Goal: Task Accomplishment & Management: Manage account settings

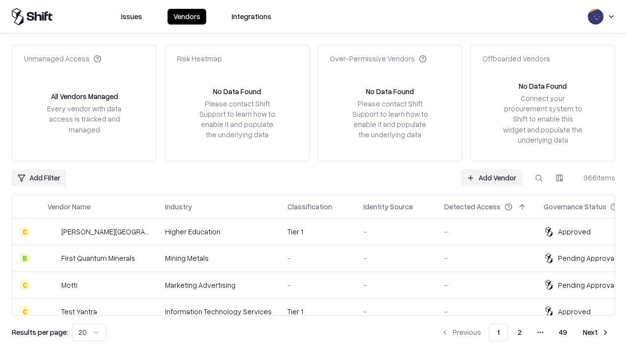
click at [491, 177] on link "Add Vendor" at bounding box center [491, 178] width 61 height 18
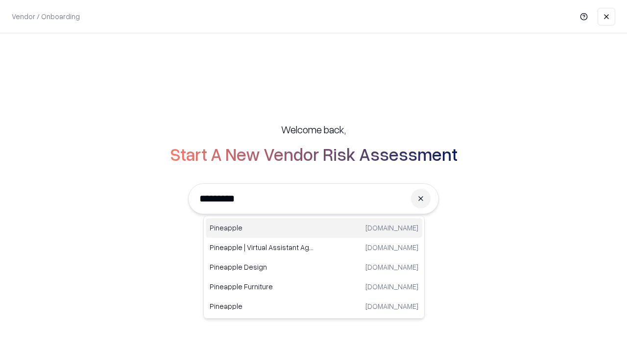
click at [314, 228] on div "Pineapple [DOMAIN_NAME]" at bounding box center [314, 228] width 216 height 20
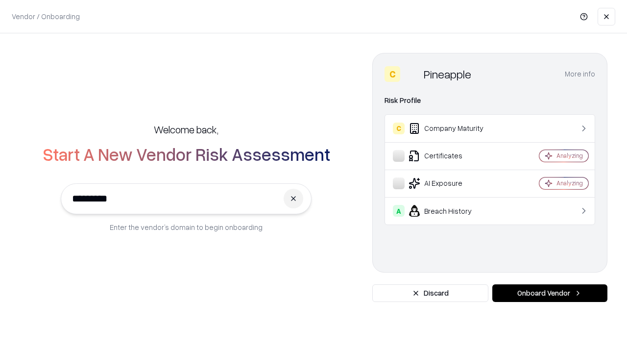
type input "*********"
click at [549, 293] on button "Onboard Vendor" at bounding box center [549, 293] width 115 height 18
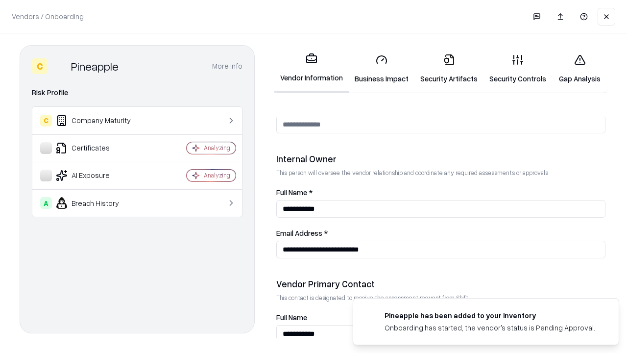
scroll to position [507, 0]
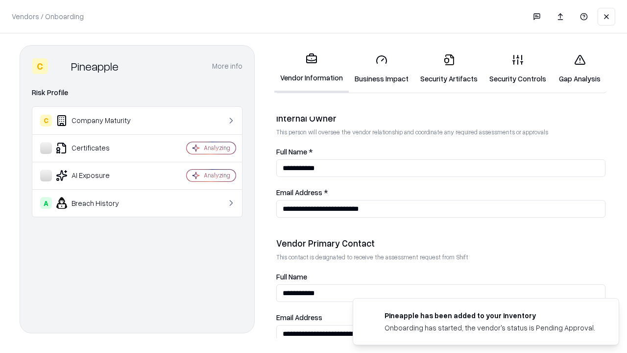
click at [382, 69] on link "Business Impact" at bounding box center [382, 69] width 66 height 46
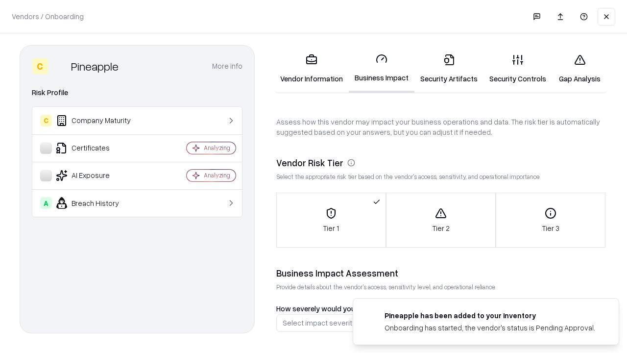
click at [449, 69] on link "Security Artifacts" at bounding box center [448, 69] width 69 height 46
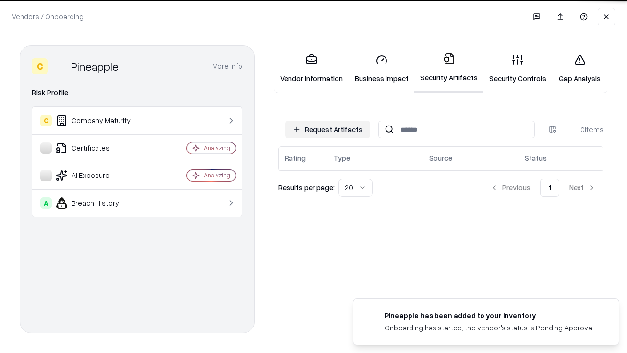
click at [328, 129] on button "Request Artifacts" at bounding box center [327, 129] width 85 height 18
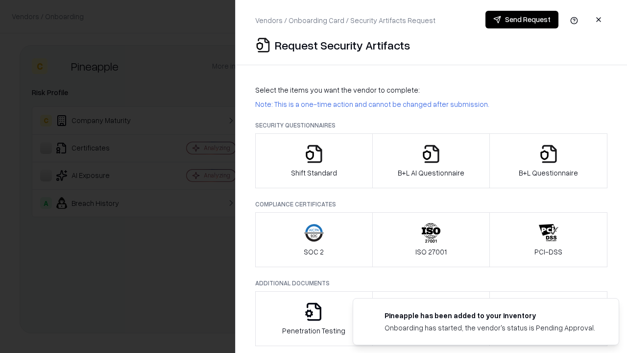
click at [313, 161] on icon "button" at bounding box center [314, 154] width 20 height 20
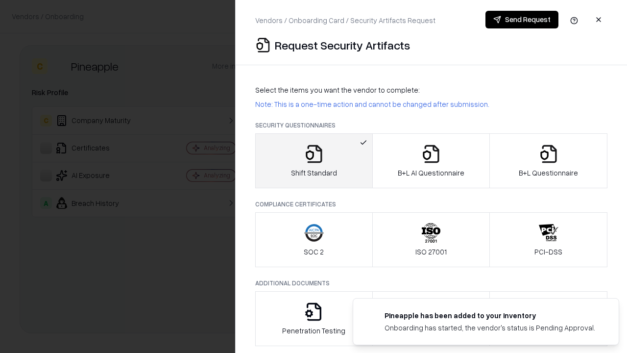
click at [522, 20] on button "Send Request" at bounding box center [521, 20] width 73 height 18
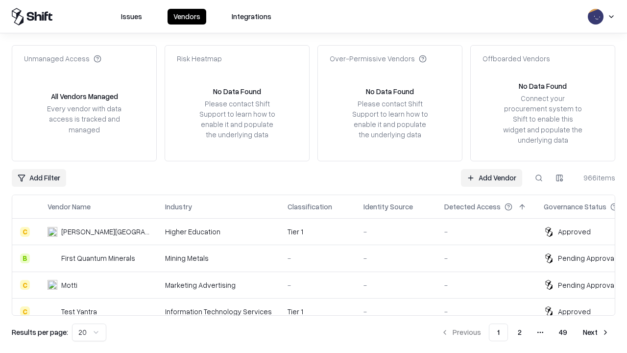
click at [539, 177] on button at bounding box center [539, 178] width 18 height 18
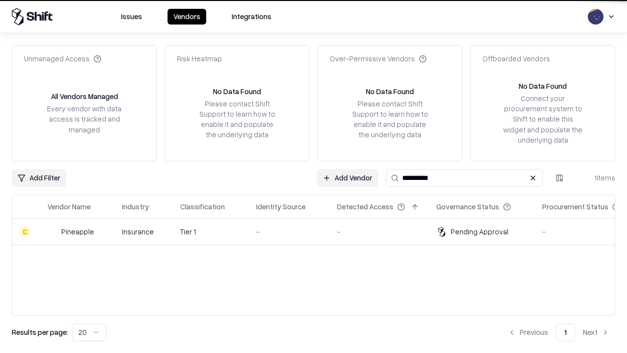
type input "*********"
click at [319, 231] on div "-" at bounding box center [288, 231] width 65 height 10
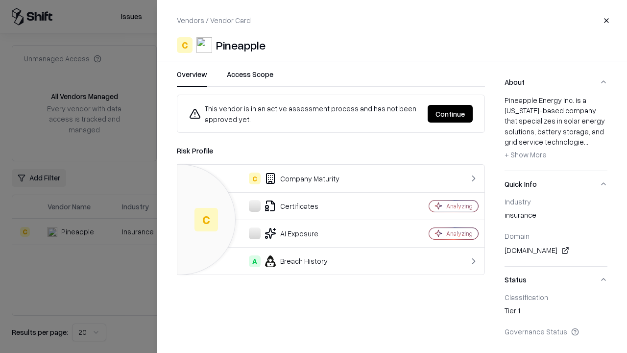
click at [450, 114] on button "Continue" at bounding box center [450, 114] width 45 height 18
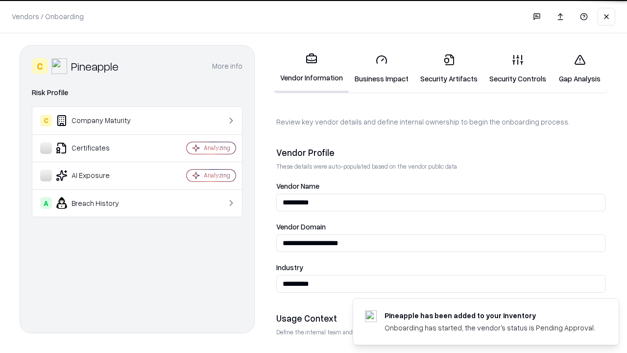
click at [449, 69] on link "Security Artifacts" at bounding box center [448, 69] width 69 height 46
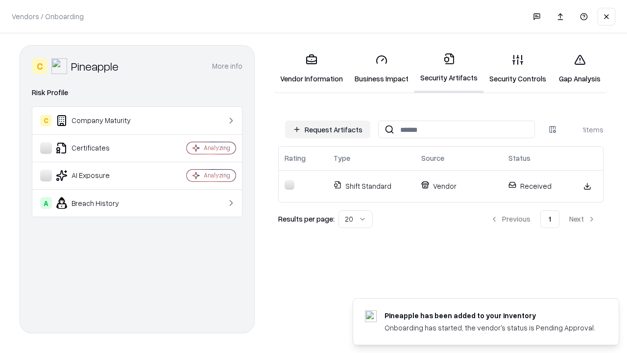
click at [579, 69] on link "Gap Analysis" at bounding box center [579, 69] width 55 height 46
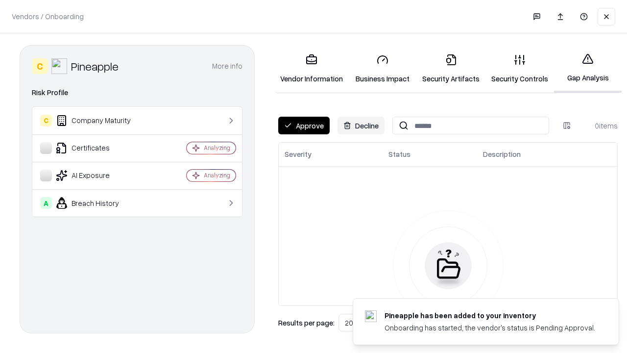
click at [304, 125] on button "Approve" at bounding box center [303, 126] width 51 height 18
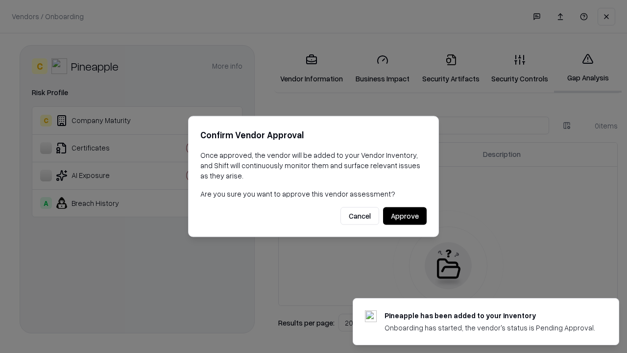
click at [405, 215] on button "Approve" at bounding box center [405, 216] width 44 height 18
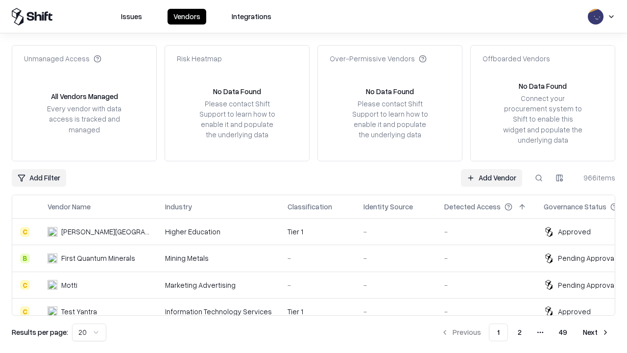
type input "*********"
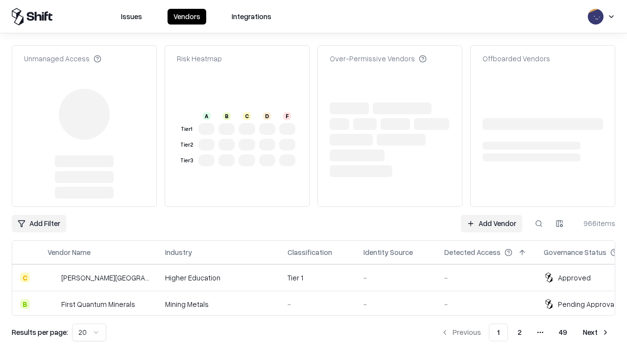
click at [491, 215] on link "Add Vendor" at bounding box center [491, 224] width 61 height 18
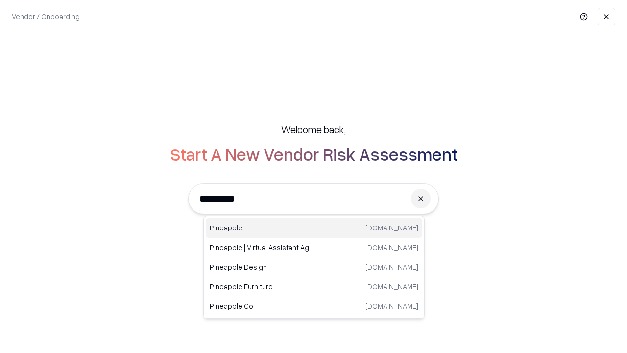
click at [314, 228] on div "Pineapple pineappleenergy.com" at bounding box center [314, 228] width 216 height 20
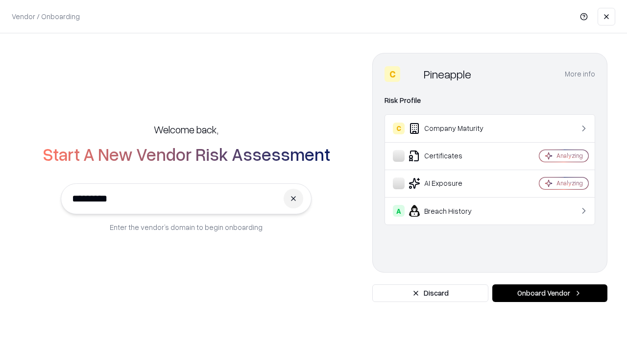
type input "*********"
click at [549, 293] on button "Onboard Vendor" at bounding box center [549, 293] width 115 height 18
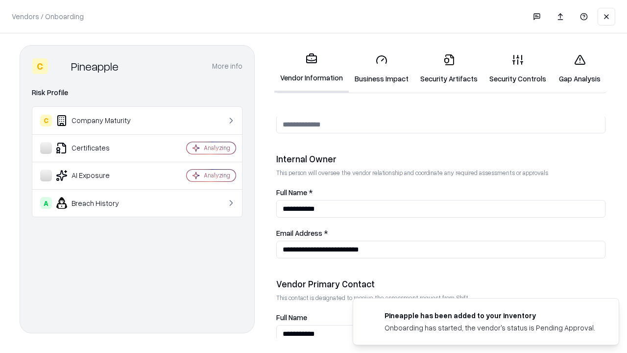
scroll to position [507, 0]
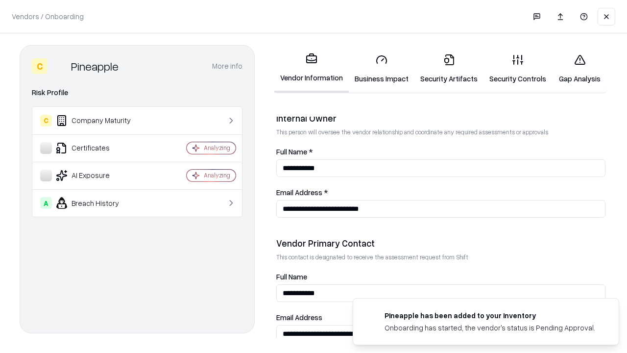
click at [579, 69] on link "Gap Analysis" at bounding box center [579, 69] width 55 height 46
